Goal: Task Accomplishment & Management: Manage account settings

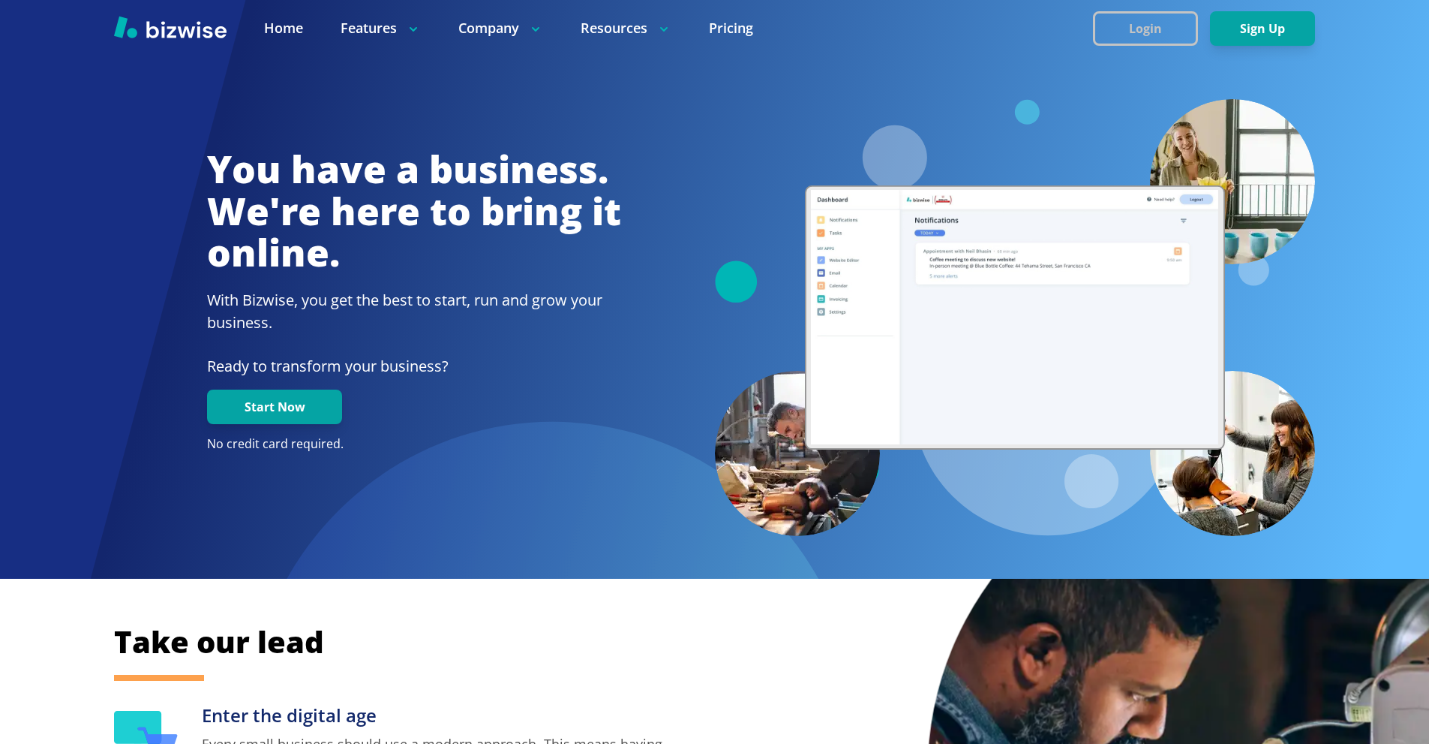
click at [1139, 11] on button "Login" at bounding box center [1145, 28] width 105 height 35
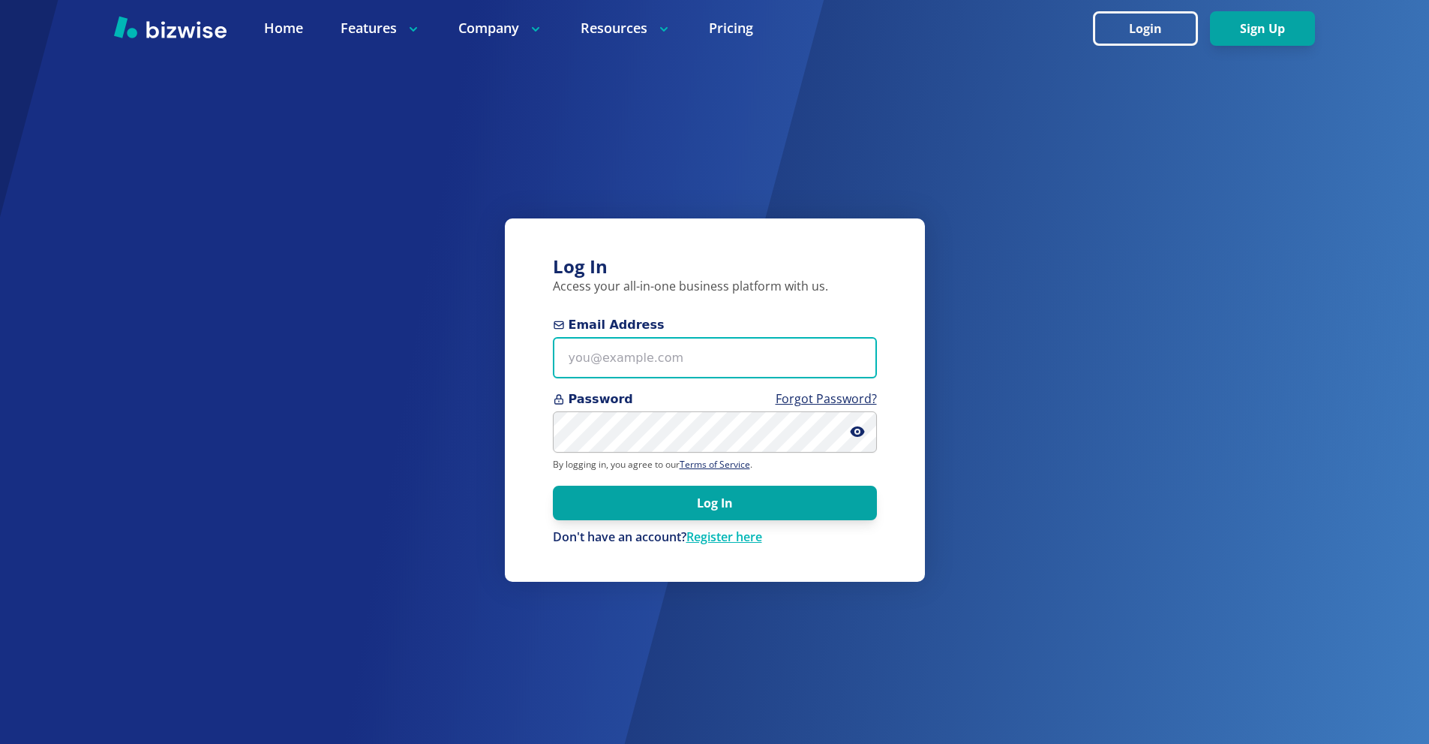
click at [687, 351] on input "Email Address" at bounding box center [715, 357] width 324 height 41
paste input "nuimagedetail.va@gmail.com"
type input "nuimagedetail.va@gmail.com"
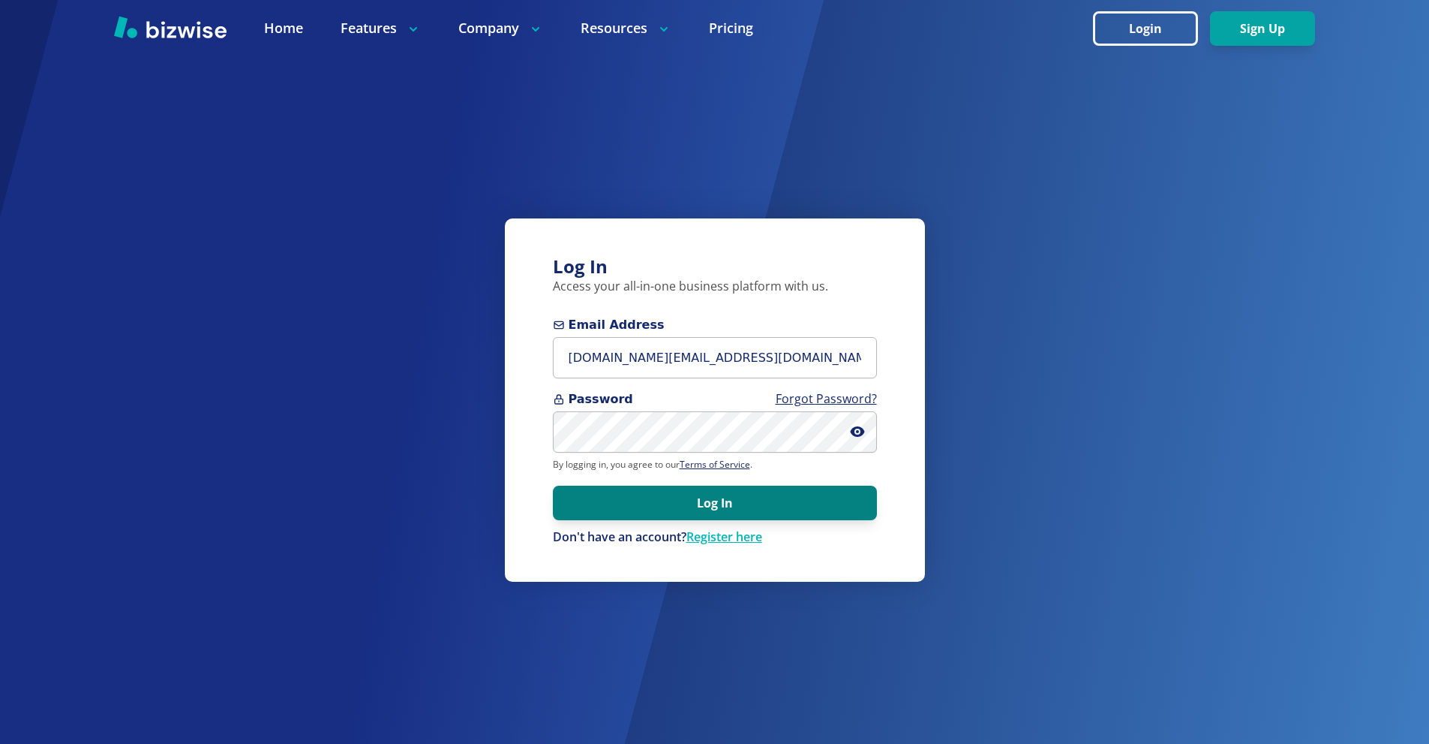
click at [743, 491] on button "Log In" at bounding box center [715, 502] width 324 height 35
